Goal: Information Seeking & Learning: Learn about a topic

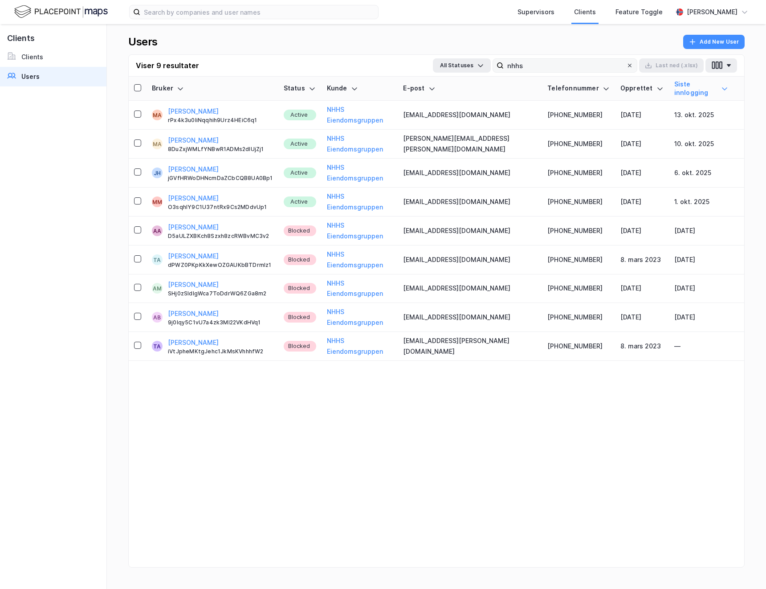
click at [631, 66] on icon at bounding box center [629, 65] width 5 height 5
click at [626, 66] on input "nhhs" at bounding box center [565, 65] width 122 height 13
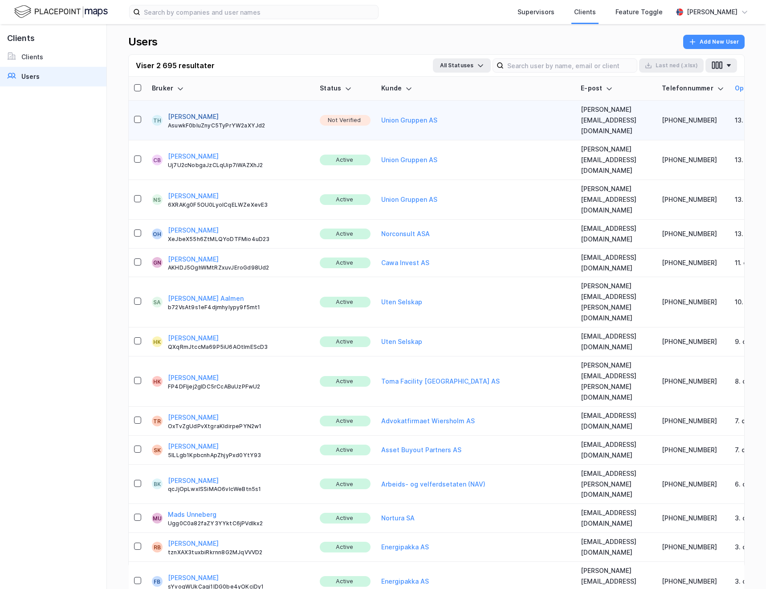
click at [194, 111] on button "[PERSON_NAME]" at bounding box center [193, 116] width 51 height 11
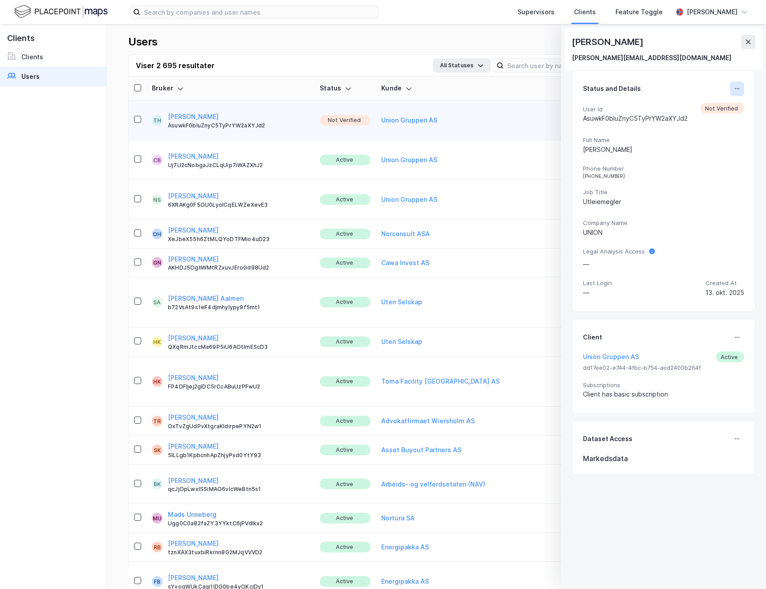
click at [734, 91] on icon at bounding box center [737, 88] width 7 height 7
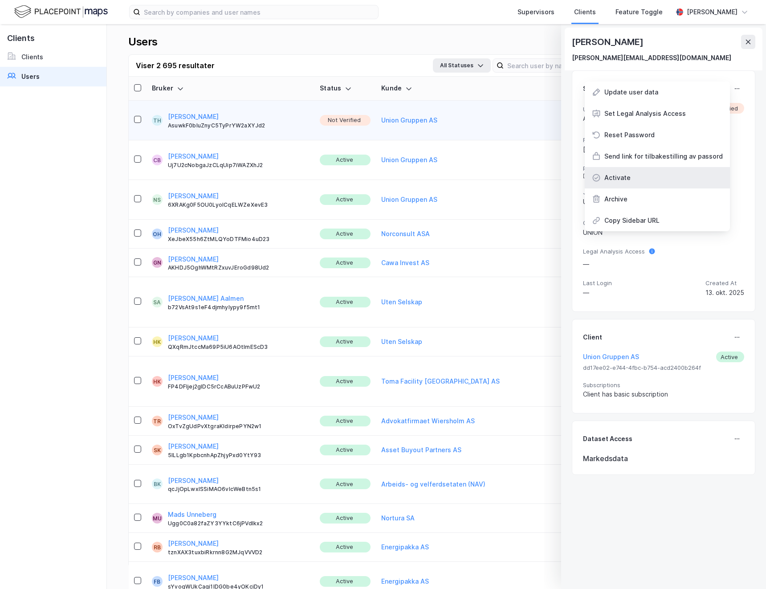
click at [635, 180] on div "Activate" at bounding box center [657, 177] width 145 height 21
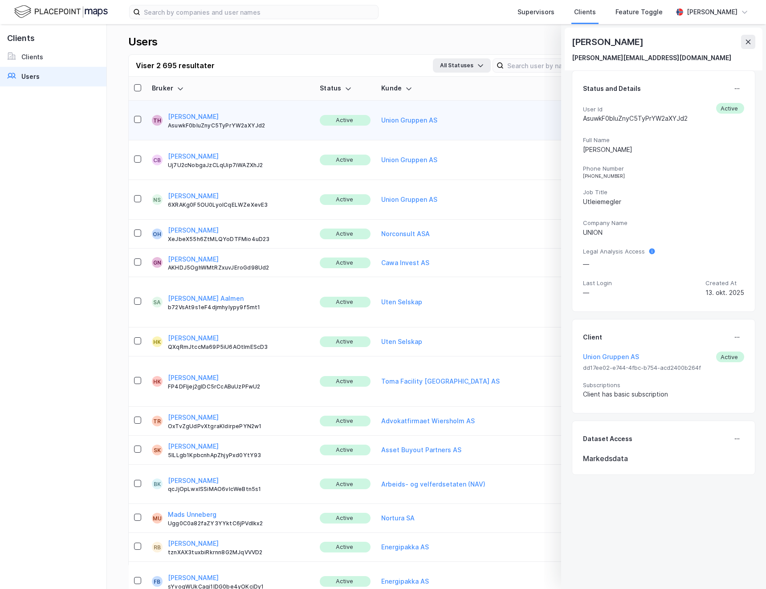
click at [750, 41] on icon at bounding box center [748, 41] width 7 height 7
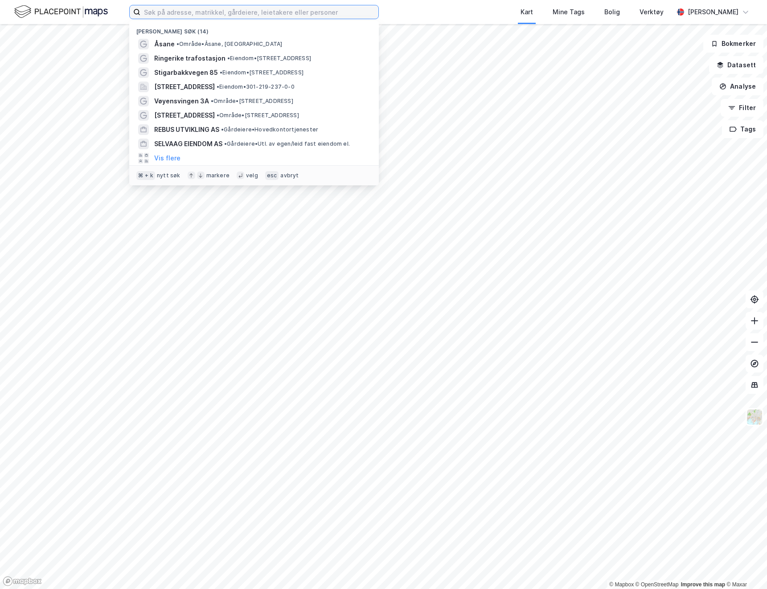
click at [188, 11] on input at bounding box center [259, 11] width 238 height 13
paste input "3110/49/441"
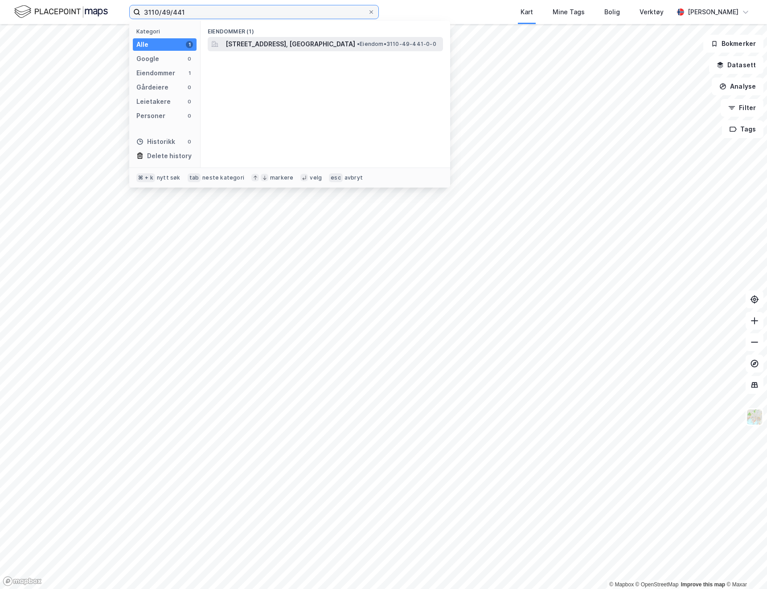
type input "3110/49/441"
click at [365, 48] on div "Utgårdsveien 4, 1684, VESTERØY, HVALER • Eiendom • 3110-49-441-0-0" at bounding box center [333, 44] width 216 height 11
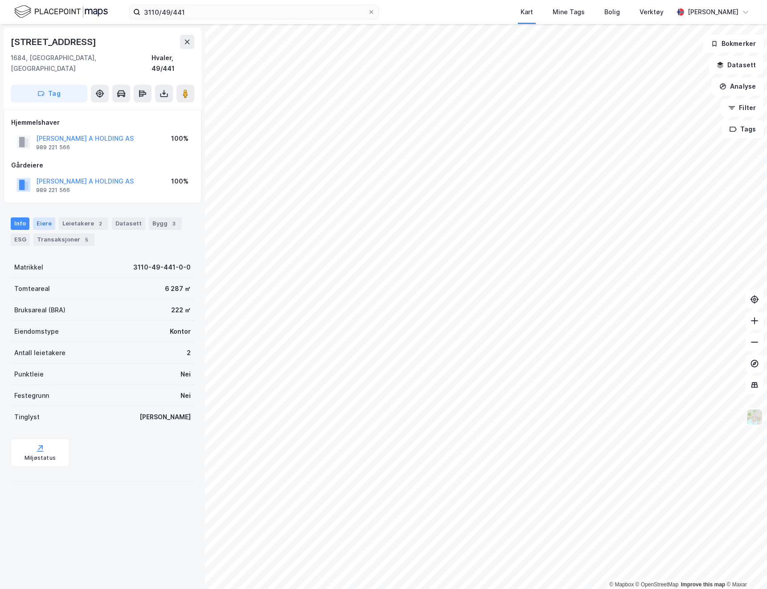
click at [44, 217] on div "Eiere" at bounding box center [44, 223] width 22 height 12
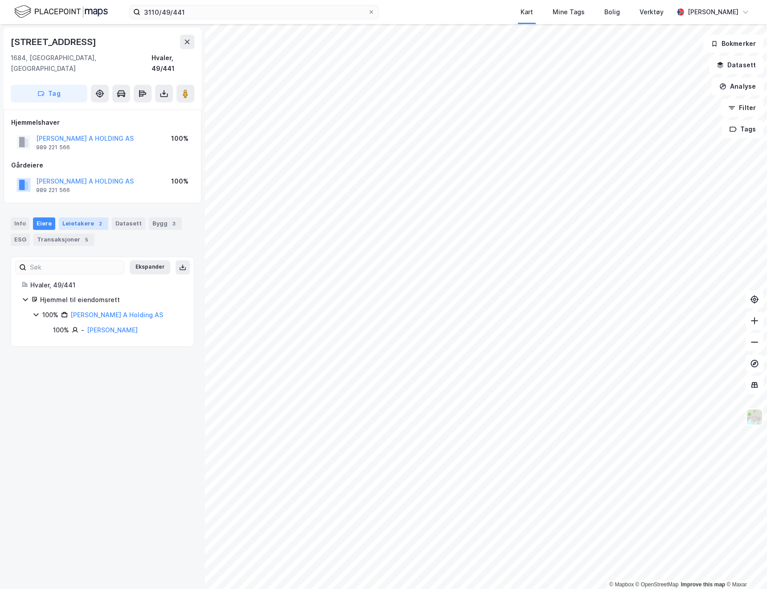
click at [61, 217] on div "Leietakere 2" at bounding box center [83, 223] width 49 height 12
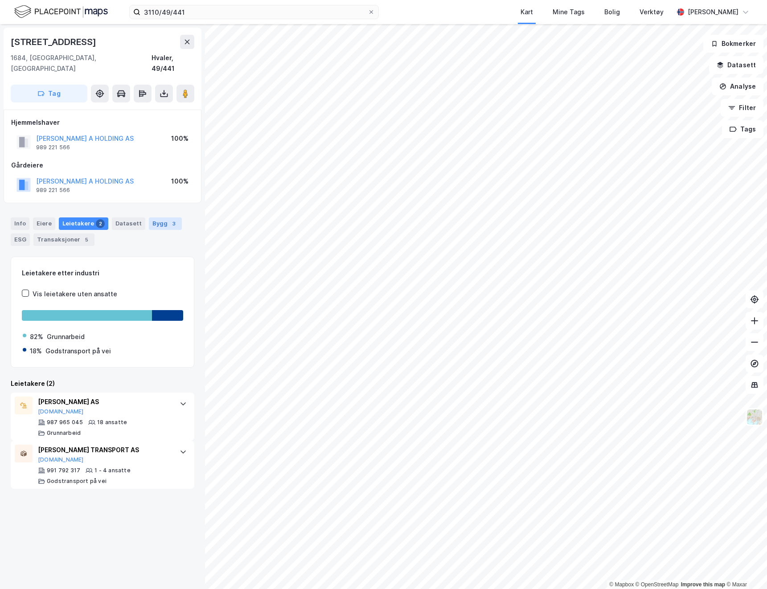
click at [169, 219] on div "3" at bounding box center [173, 223] width 9 height 9
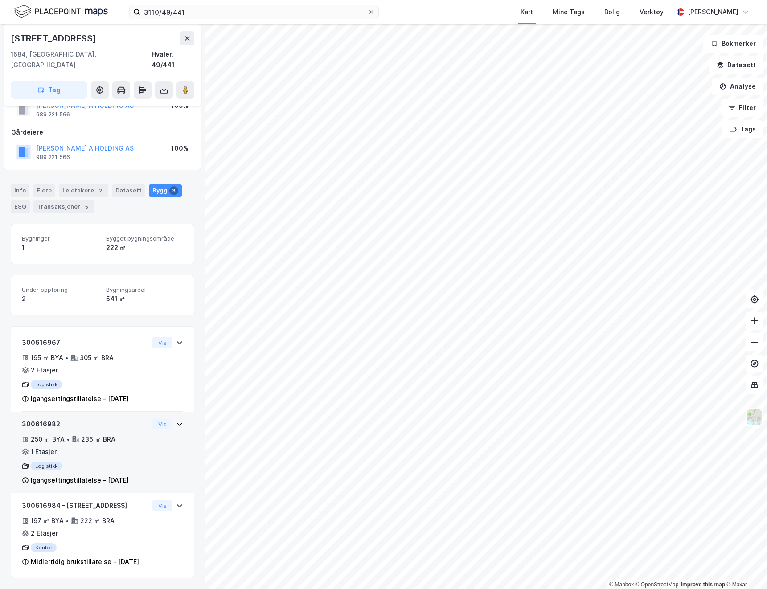
scroll to position [54, 0]
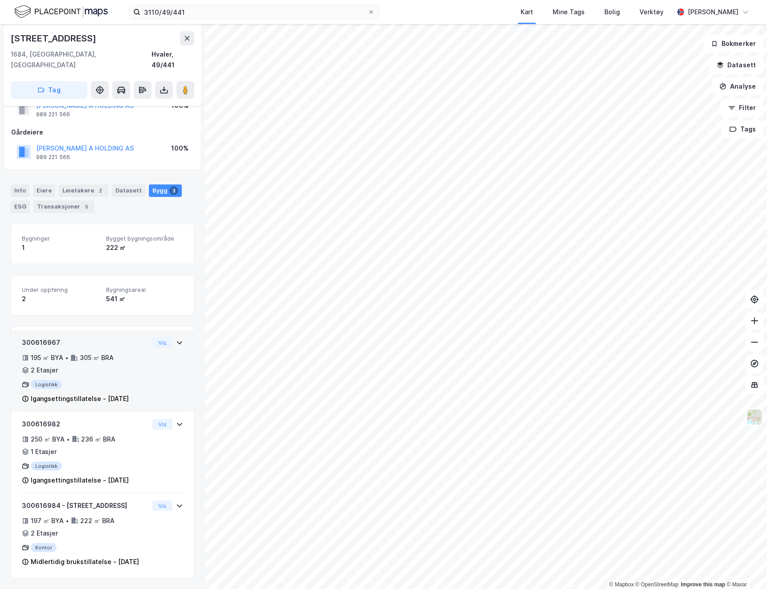
click at [176, 339] on icon at bounding box center [179, 342] width 7 height 7
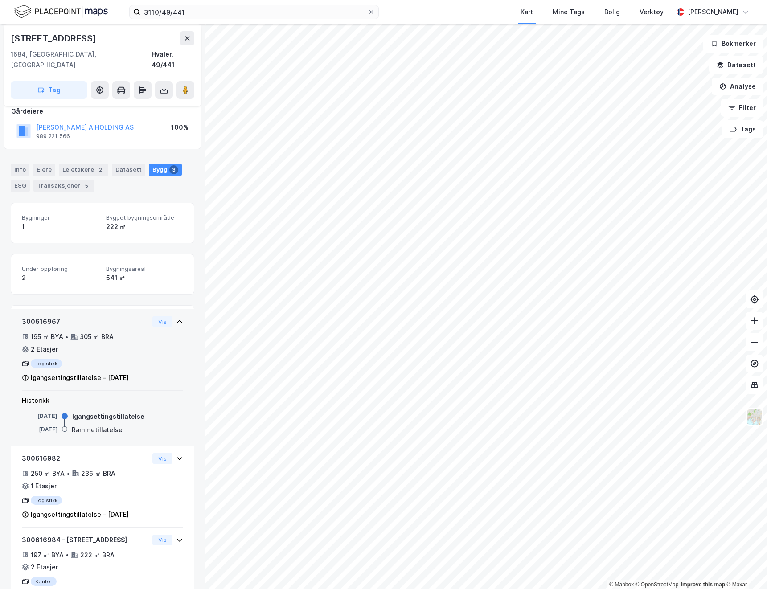
click at [176, 318] on icon at bounding box center [179, 321] width 7 height 7
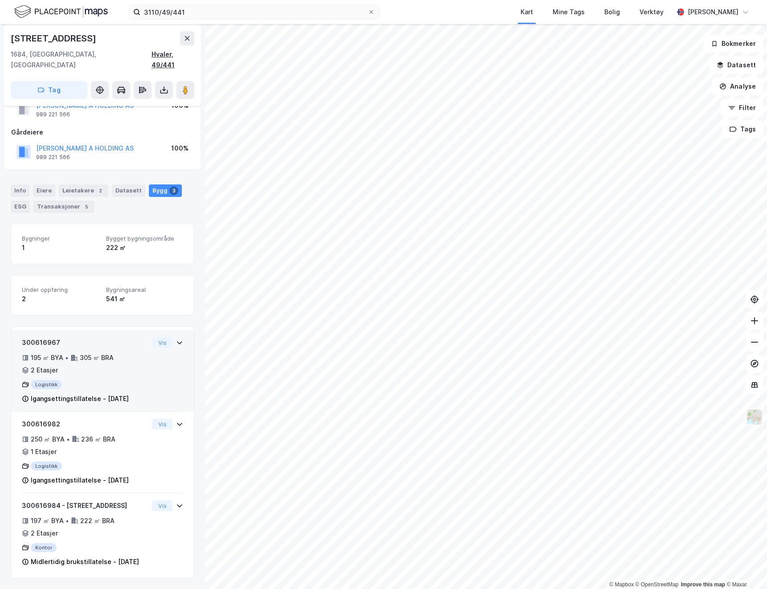
click at [155, 56] on div "Hvaler, 49/441" at bounding box center [172, 59] width 43 height 21
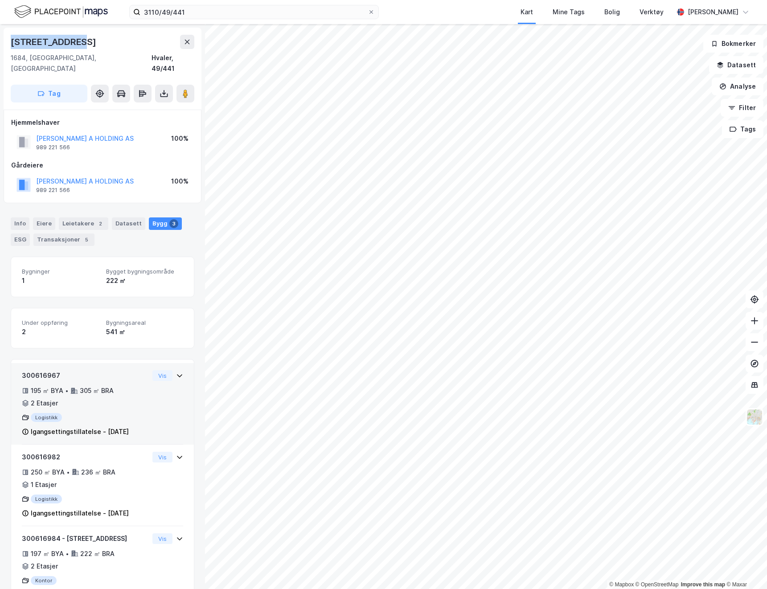
drag, startPoint x: 86, startPoint y: 43, endPoint x: 13, endPoint y: 37, distance: 73.3
click at [13, 37] on div "Utgårdsveien 4" at bounding box center [103, 42] width 184 height 14
copy div "Utgårdsveien 4"
click at [135, 54] on div "1684, Vesterøy, Østfold Hvaler, 49/441" at bounding box center [103, 63] width 184 height 21
click at [155, 57] on div "Hvaler, 49/441" at bounding box center [172, 63] width 43 height 21
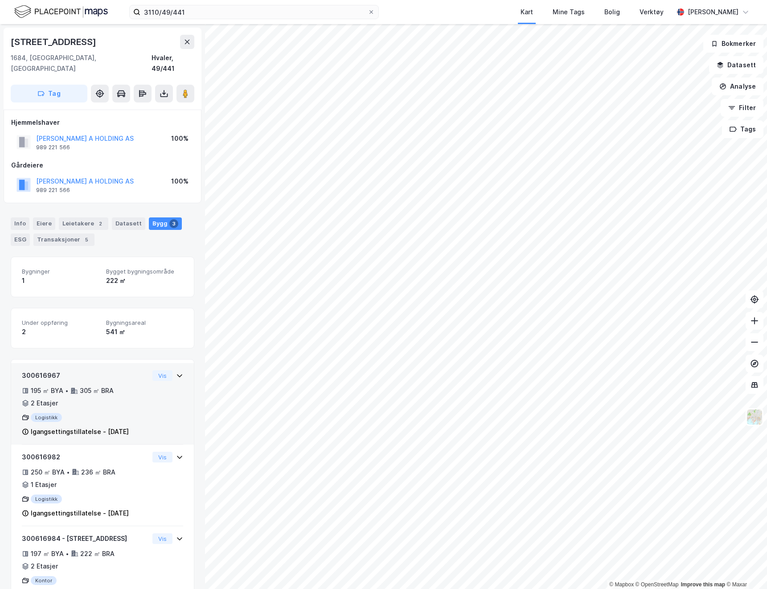
click at [176, 372] on icon at bounding box center [179, 375] width 7 height 7
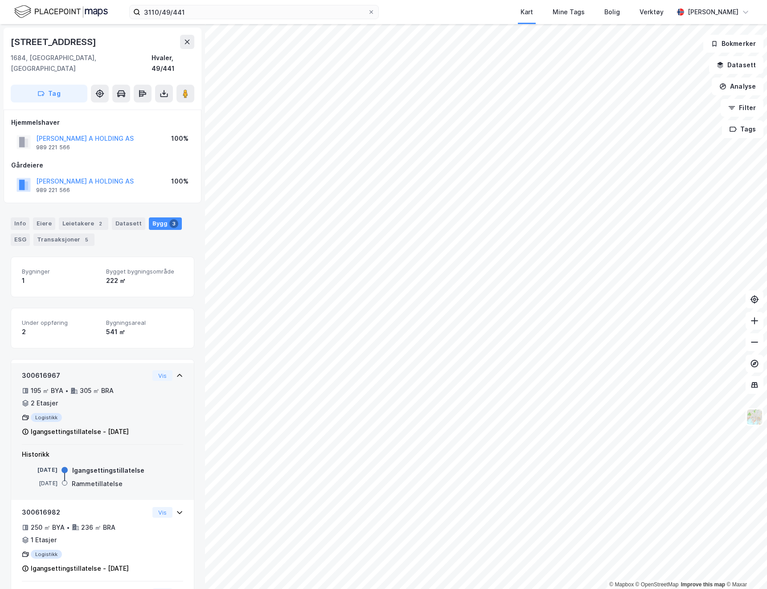
click at [176, 372] on icon at bounding box center [179, 375] width 7 height 7
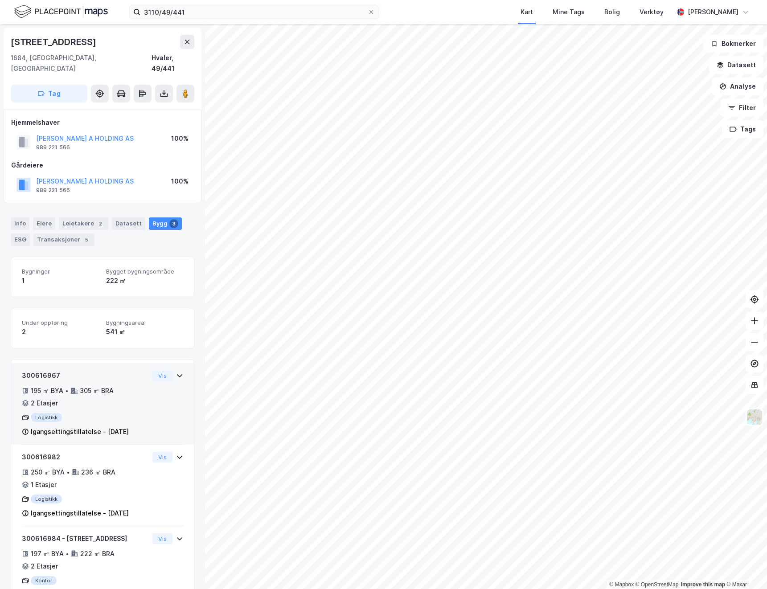
click at [178, 365] on div "300616967 195 ㎡ BYA • 305 ㎡ BRA • 2 Etasjer Logistikk Igangsettingstillatelse -…" at bounding box center [102, 404] width 183 height 82
